Goal: Task Accomplishment & Management: Use online tool/utility

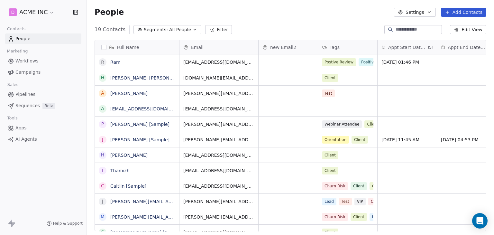
scroll to position [201, 402]
click at [26, 81] on div "Sales" at bounding box center [43, 84] width 76 height 9
click at [26, 72] on span "Campaigns" at bounding box center [27, 72] width 25 height 7
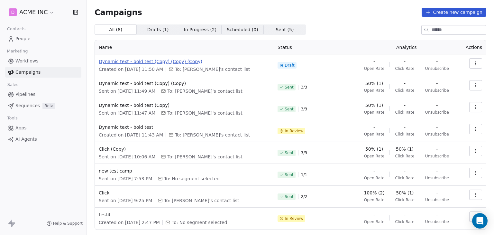
click at [139, 62] on span "Dynamic text - bold test (Copy) (Copy) (Copy)" at bounding box center [184, 61] width 171 height 6
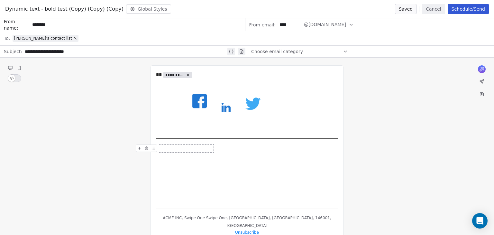
click at [140, 150] on icon at bounding box center [139, 148] width 4 height 4
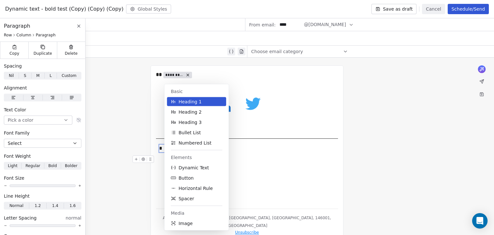
click at [242, 156] on div "Basic Heading 1 Heading 2 Heading 3 Bullet List Numbered List Elements Dynamic …" at bounding box center [205, 157] width 82 height 146
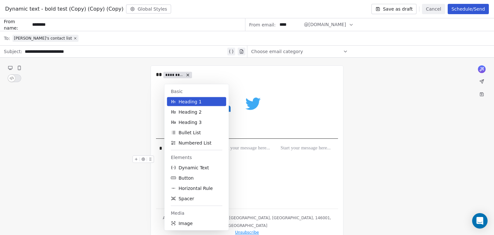
click at [271, 162] on div at bounding box center [247, 159] width 182 height 8
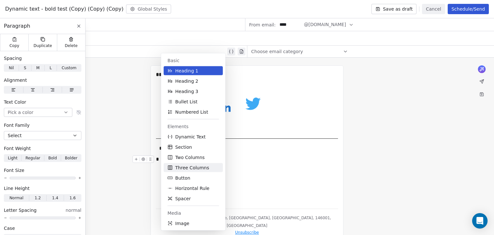
click at [202, 169] on span "Three Columns" at bounding box center [192, 167] width 34 height 6
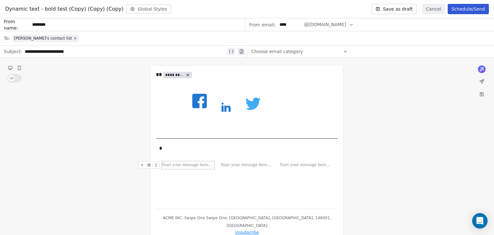
click at [188, 165] on div at bounding box center [188, 165] width 52 height 8
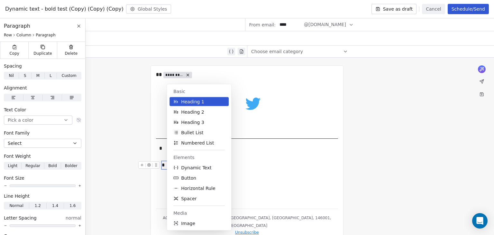
click at [239, 175] on div "Basic Heading 1 Heading 2 Heading 3 Bullet List Numbered List Elements Dynamic …" at bounding box center [208, 157] width 82 height 146
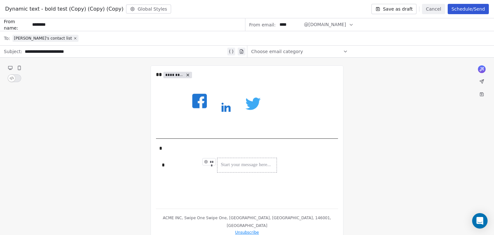
click at [260, 170] on div "***" at bounding box center [246, 165] width 59 height 14
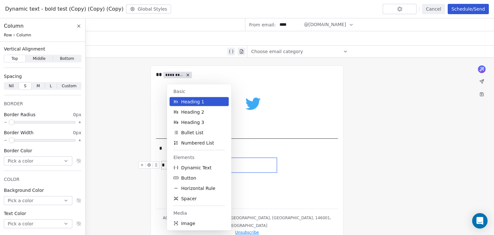
click at [180, 168] on body "D ACME INC Contacts People Marketing Workflows Campaigns Sales Pipelines Sequen…" at bounding box center [247, 117] width 494 height 235
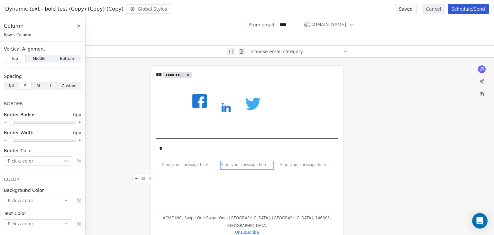
click at [176, 178] on div at bounding box center [247, 179] width 182 height 8
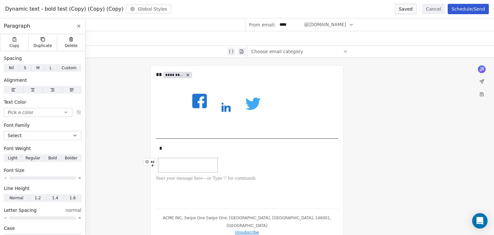
click at [181, 159] on div "***" at bounding box center [188, 165] width 59 height 14
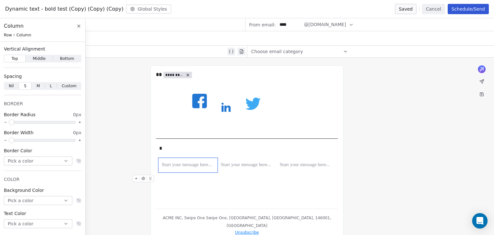
click at [182, 179] on div at bounding box center [247, 179] width 182 height 8
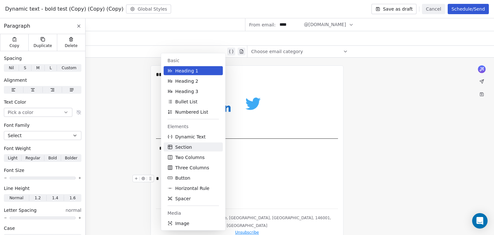
click at [194, 150] on button "Section" at bounding box center [193, 146] width 59 height 9
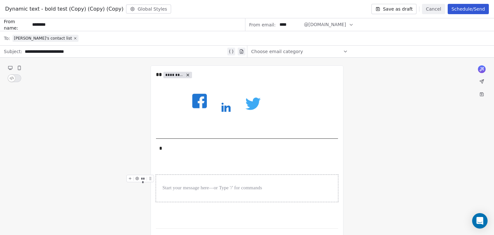
click at [183, 179] on div at bounding box center [247, 188] width 182 height 27
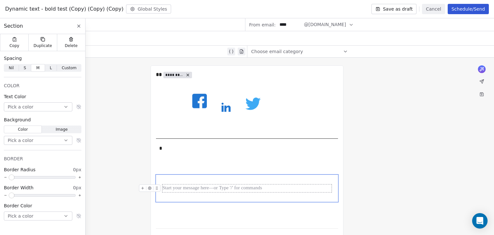
click at [179, 187] on div at bounding box center [246, 188] width 169 height 8
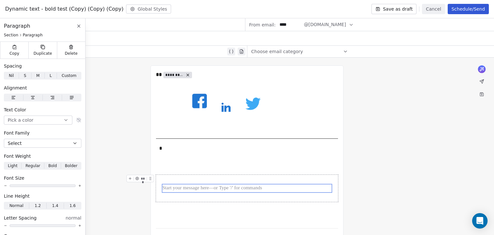
click at [181, 178] on div at bounding box center [247, 188] width 182 height 27
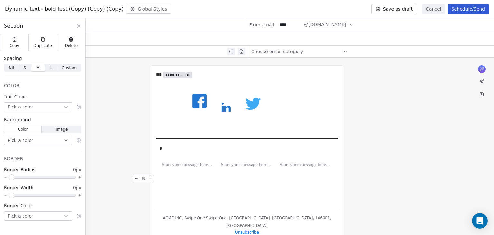
click at [181, 176] on div at bounding box center [247, 179] width 182 height 8
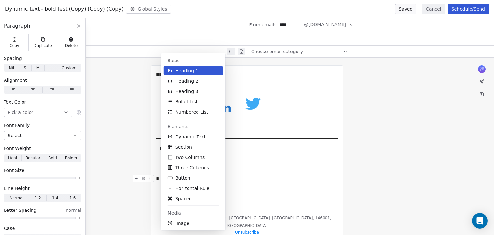
click at [235, 172] on div "Basic Heading 1 Heading 2 Heading 3 Bullet List Numbered List Elements Dynamic …" at bounding box center [202, 141] width 82 height 177
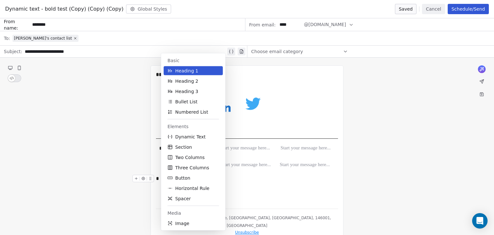
click at [252, 179] on div "*" at bounding box center [247, 179] width 182 height 8
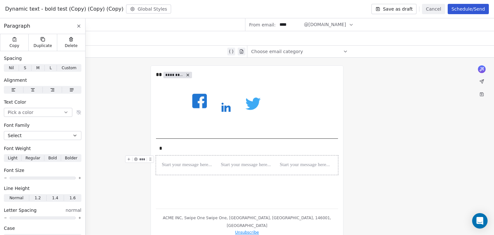
click at [157, 157] on div "*** *** ***" at bounding box center [247, 164] width 182 height 19
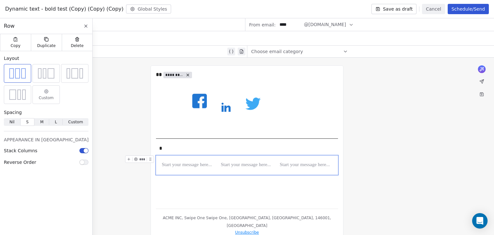
click at [45, 94] on div "Custom" at bounding box center [46, 94] width 22 height 15
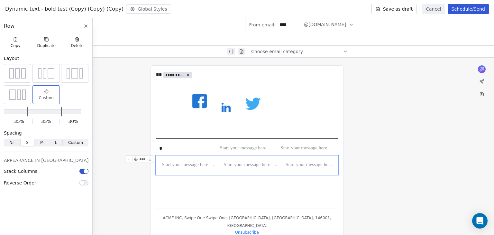
click at [68, 141] on span "Custom" at bounding box center [75, 143] width 15 height 6
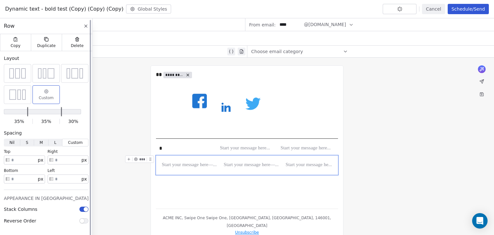
scroll to position [0, 0]
click at [440, 11] on button "Cancel" at bounding box center [433, 9] width 23 height 10
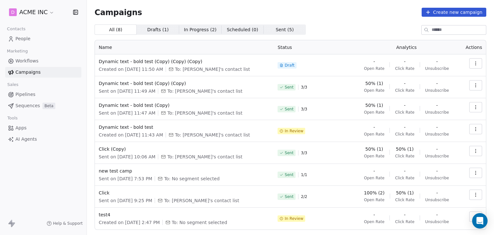
click at [451, 10] on button "Create new campaign" at bounding box center [454, 12] width 65 height 9
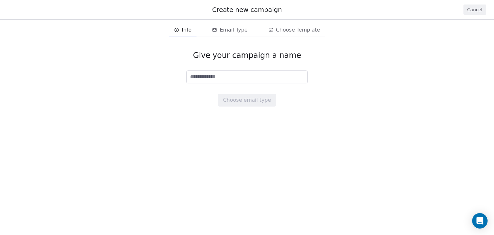
click at [218, 76] on input at bounding box center [247, 77] width 121 height 12
type input "****"
click at [237, 101] on button "Choose email type" at bounding box center [247, 100] width 58 height 13
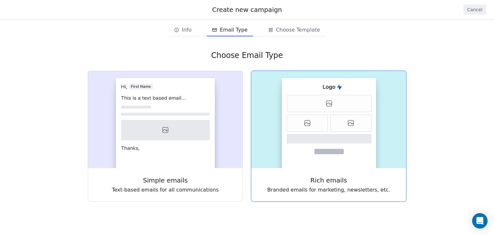
click at [297, 123] on icon at bounding box center [307, 123] width 41 height 17
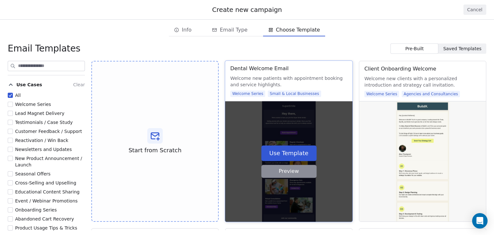
click at [295, 170] on button "Preview" at bounding box center [288, 171] width 55 height 13
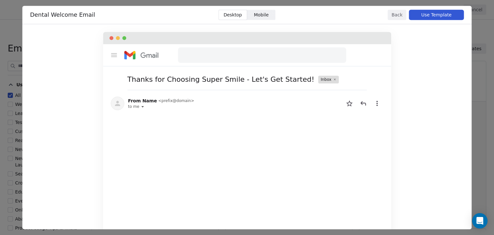
click at [399, 12] on button "Back" at bounding box center [397, 15] width 19 height 10
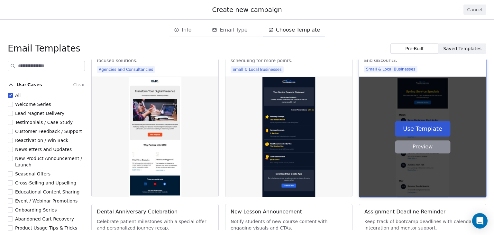
scroll to position [2748, 0]
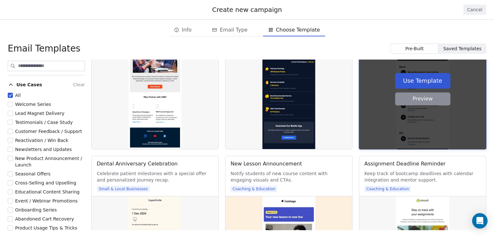
click at [421, 99] on button "Preview" at bounding box center [422, 98] width 55 height 13
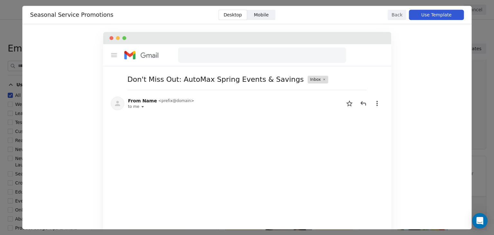
click at [399, 17] on button "Back" at bounding box center [397, 15] width 19 height 10
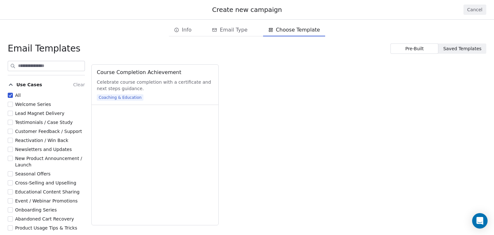
scroll to position [3009, 0]
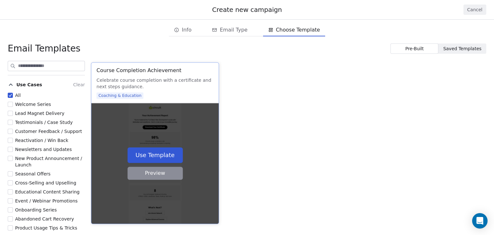
click at [156, 175] on button "Preview" at bounding box center [154, 173] width 55 height 13
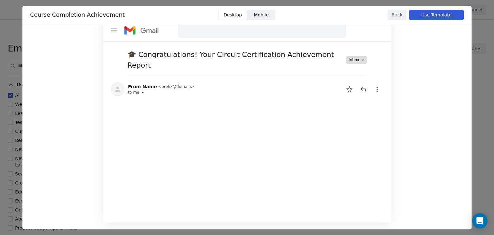
scroll to position [26, 0]
click at [393, 13] on button "Back" at bounding box center [397, 15] width 19 height 10
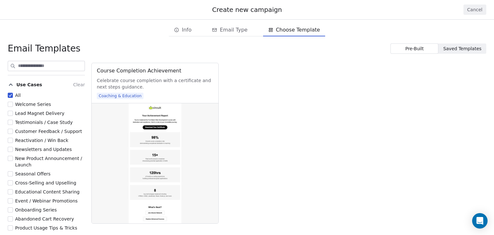
click at [481, 11] on button "Cancel" at bounding box center [474, 10] width 23 height 10
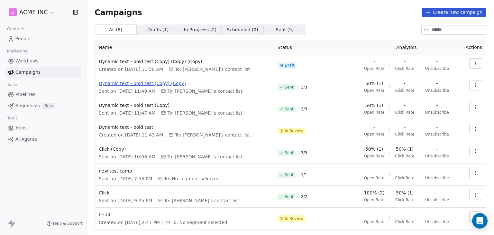
click at [150, 85] on span "Dynamic text - bold test (Copy) (Copy)" at bounding box center [184, 83] width 171 height 6
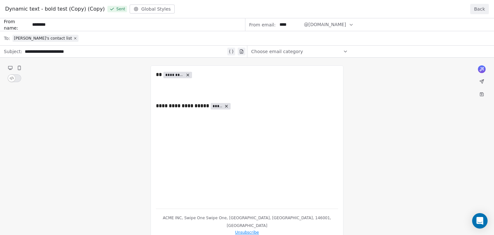
click at [481, 10] on button "Back" at bounding box center [479, 9] width 19 height 10
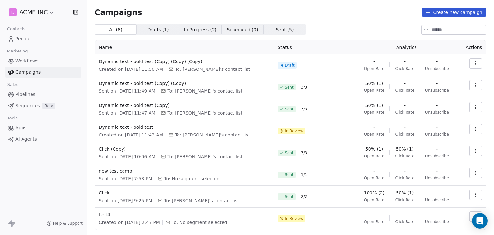
click at [294, 8] on div "Campaigns Create new campaign" at bounding box center [291, 12] width 392 height 9
click at [139, 63] on span "Dynamic text - bold test (Copy) (Copy) (Copy)" at bounding box center [184, 61] width 171 height 6
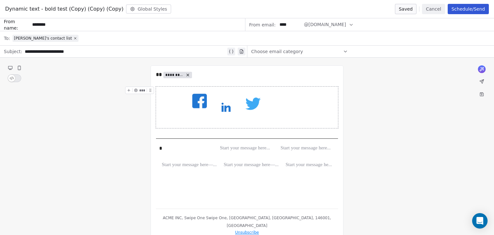
click at [432, 12] on button "Cancel" at bounding box center [433, 9] width 23 height 10
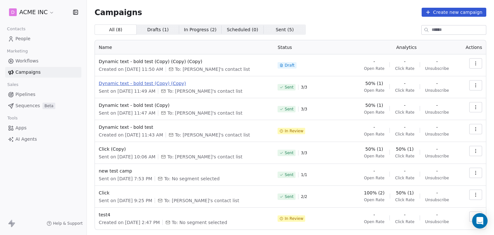
click at [156, 84] on span "Dynamic text - bold test (Copy) (Copy)" at bounding box center [184, 83] width 171 height 6
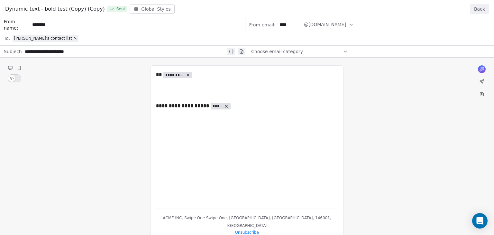
click at [479, 11] on button "Back" at bounding box center [479, 9] width 19 height 10
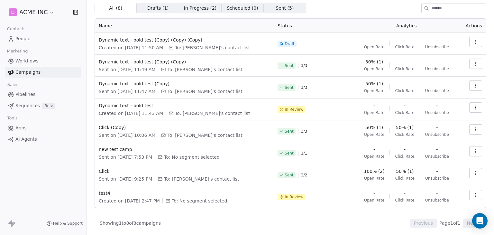
scroll to position [22, 0]
click at [139, 84] on span "Dynamic text - bold test (Copy)" at bounding box center [184, 83] width 171 height 6
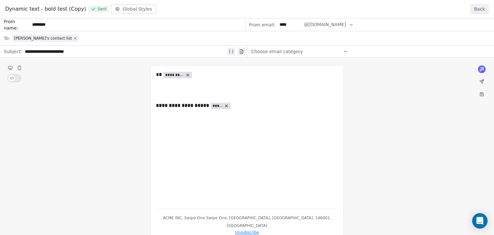
click at [479, 10] on button "Back" at bounding box center [479, 9] width 19 height 10
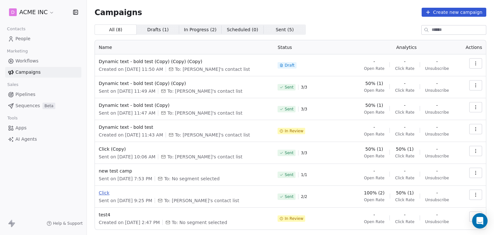
scroll to position [0, 0]
click at [138, 128] on span "Dynamic text - bold test" at bounding box center [184, 127] width 171 height 6
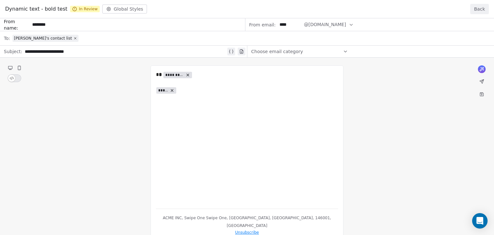
click at [478, 10] on button "Back" at bounding box center [479, 9] width 19 height 10
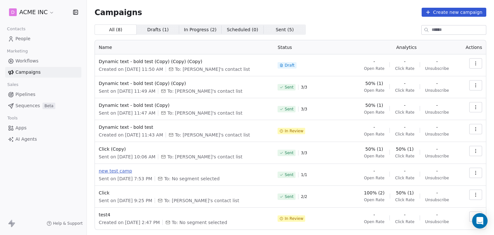
click at [125, 170] on span "new test camp" at bounding box center [184, 171] width 171 height 6
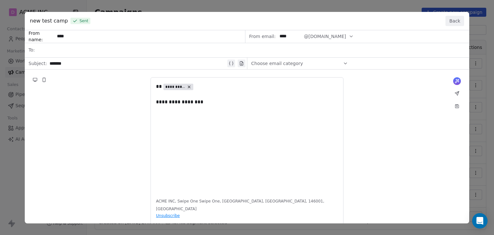
click at [450, 21] on button "Back" at bounding box center [454, 21] width 19 height 10
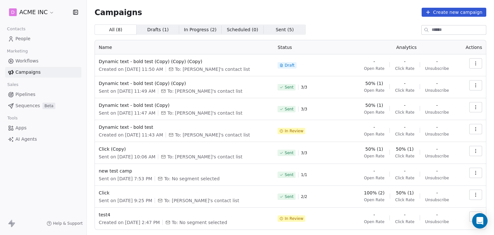
click at [246, 9] on div "Campaigns Create new campaign" at bounding box center [291, 12] width 392 height 9
click at [104, 195] on span "Click" at bounding box center [184, 192] width 171 height 6
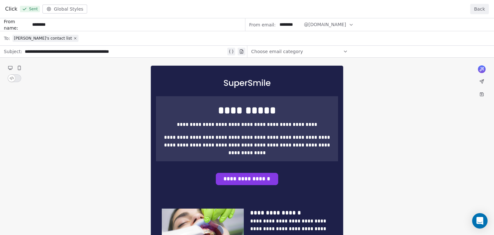
click at [484, 7] on button "Back" at bounding box center [479, 9] width 19 height 10
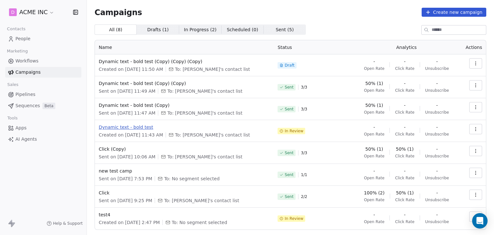
click at [123, 127] on span "Dynamic text - bold test" at bounding box center [184, 127] width 171 height 6
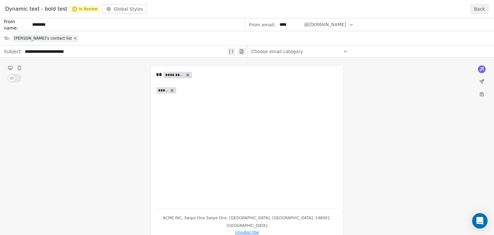
click at [486, 11] on button "Back" at bounding box center [479, 9] width 19 height 10
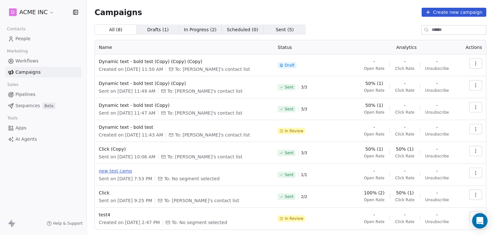
click at [110, 170] on span "new test camp" at bounding box center [184, 171] width 171 height 6
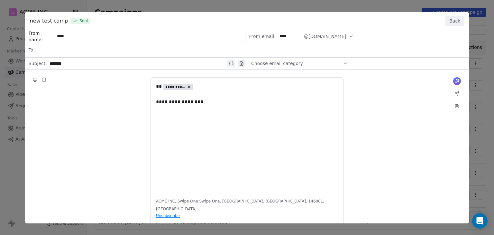
click at [452, 19] on button "Back" at bounding box center [454, 21] width 19 height 10
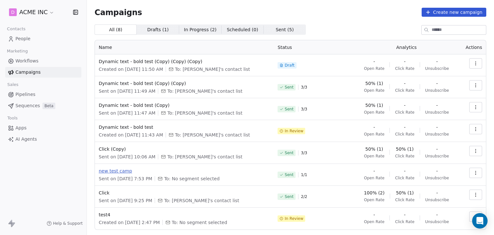
click at [118, 172] on span "new test camp" at bounding box center [184, 171] width 171 height 6
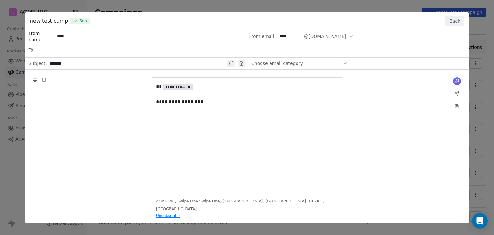
click at [270, 103] on div "**********" at bounding box center [247, 126] width 445 height 193
click at [462, 20] on button "Back" at bounding box center [454, 21] width 19 height 10
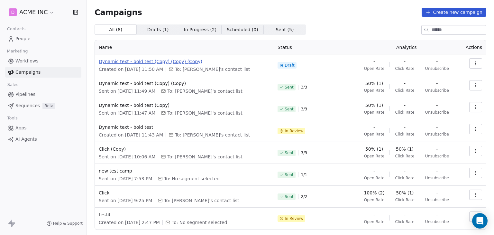
click at [154, 61] on span "Dynamic text - bold test (Copy) (Copy) (Copy)" at bounding box center [184, 61] width 171 height 6
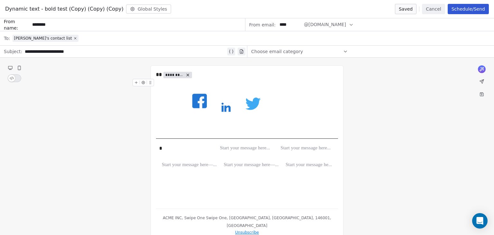
click at [429, 9] on button "Cancel" at bounding box center [433, 9] width 23 height 10
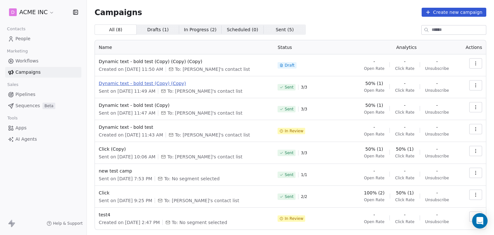
click at [159, 85] on span "Dynamic text - bold test (Copy) (Copy)" at bounding box center [184, 83] width 171 height 6
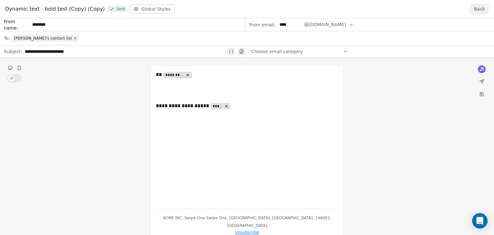
click at [484, 7] on button "Back" at bounding box center [479, 9] width 19 height 10
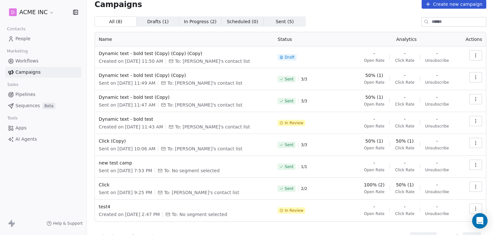
scroll to position [22, 0]
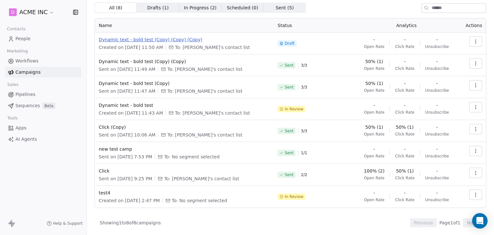
click at [160, 41] on span "Dynamic text - bold test (Copy) (Copy) (Copy)" at bounding box center [184, 39] width 171 height 6
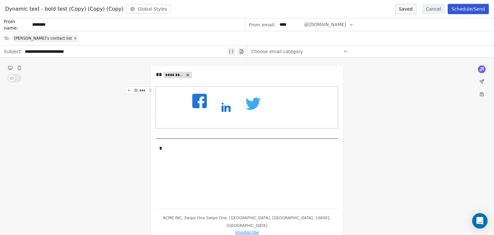
click at [436, 9] on button "Cancel" at bounding box center [433, 9] width 23 height 10
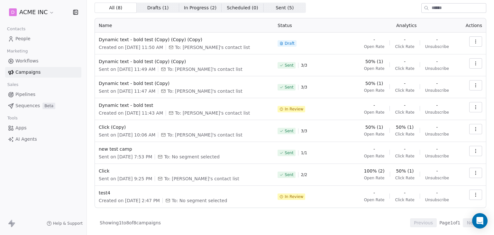
click at [115, 131] on div "Click (Copy) Sent on [DATE] 10:06 AM To: [PERSON_NAME]'s contact list" at bounding box center [184, 131] width 171 height 14
click at [116, 129] on span "Click (Copy)" at bounding box center [184, 127] width 171 height 6
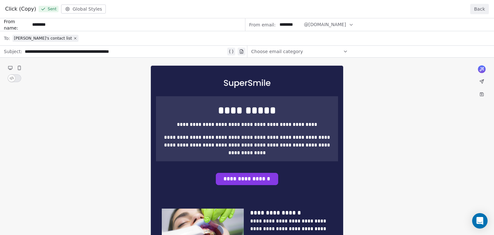
click at [474, 5] on button "Back" at bounding box center [479, 9] width 19 height 10
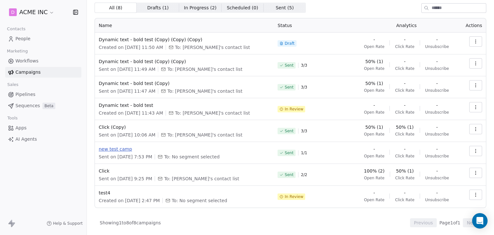
click at [111, 151] on span "new test camp" at bounding box center [184, 149] width 171 height 6
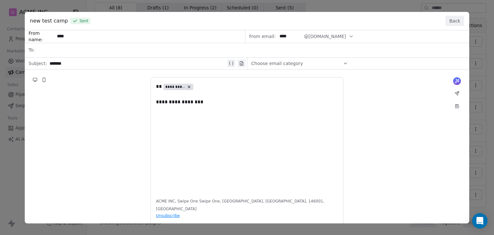
click at [111, 54] on div "**********" at bounding box center [247, 126] width 445 height 193
click at [458, 20] on button "Back" at bounding box center [454, 21] width 19 height 10
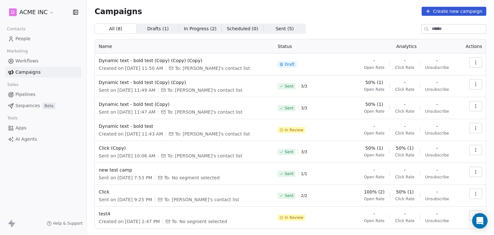
scroll to position [0, 0]
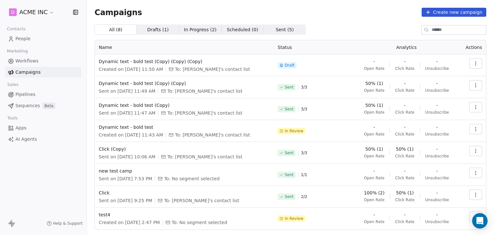
click at [144, 29] on span "Drafts ( 1 ) Drafts ( 1 )" at bounding box center [158, 29] width 42 height 10
click at [116, 29] on span "All ( 8 )" at bounding box center [116, 29] width 14 height 7
click at [29, 42] on link "People" at bounding box center [43, 38] width 76 height 11
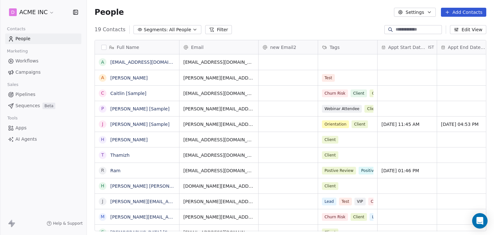
scroll to position [201, 402]
click at [43, 61] on link "Workflows" at bounding box center [43, 61] width 76 height 11
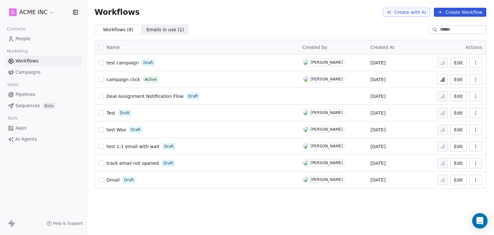
click at [236, 16] on div "Workflows Create with AI Create Workflow" at bounding box center [291, 12] width 392 height 9
